Goal: Task Accomplishment & Management: Manage account settings

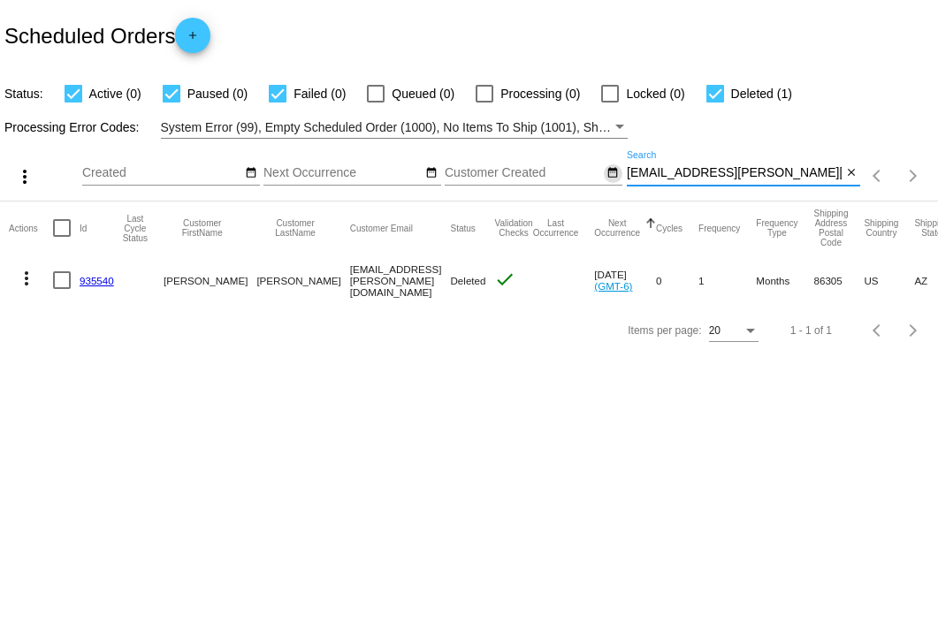
drag, startPoint x: 756, startPoint y: 173, endPoint x: 605, endPoint y: 171, distance: 150.3
click at [605, 171] on div "more_vert Oct Jan Feb Mar Apr 1" at bounding box center [469, 170] width 938 height 63
paste input "893877"
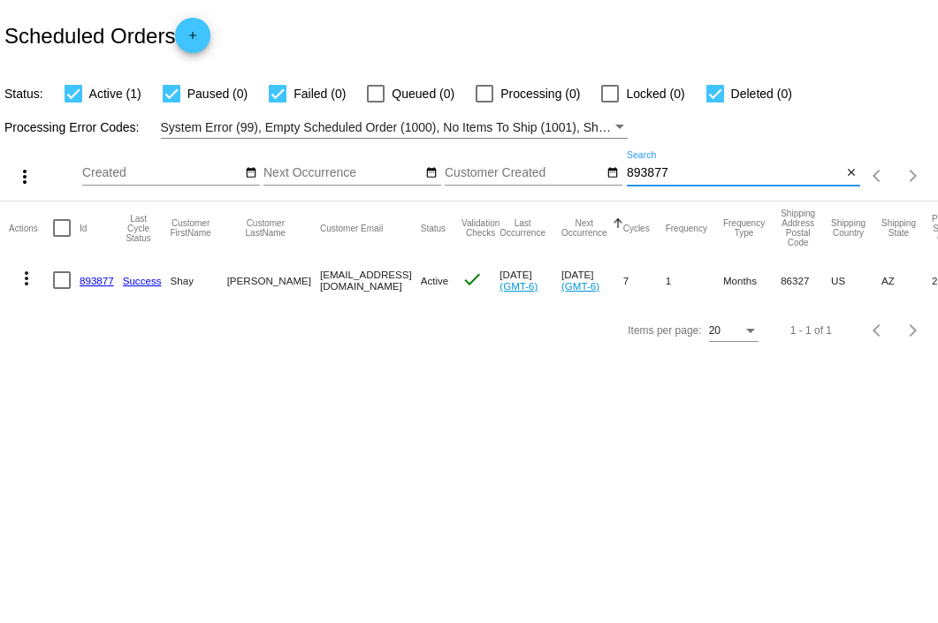
type input "893877"
drag, startPoint x: 285, startPoint y: 282, endPoint x: 395, endPoint y: 276, distance: 110.7
click at [395, 276] on mat-cell "[EMAIL_ADDRESS][DOMAIN_NAME]" at bounding box center [370, 280] width 101 height 51
copy mat-cell "[EMAIL_ADDRESS][DOMAIN_NAME]"
click at [95, 275] on link "893877" at bounding box center [97, 280] width 34 height 11
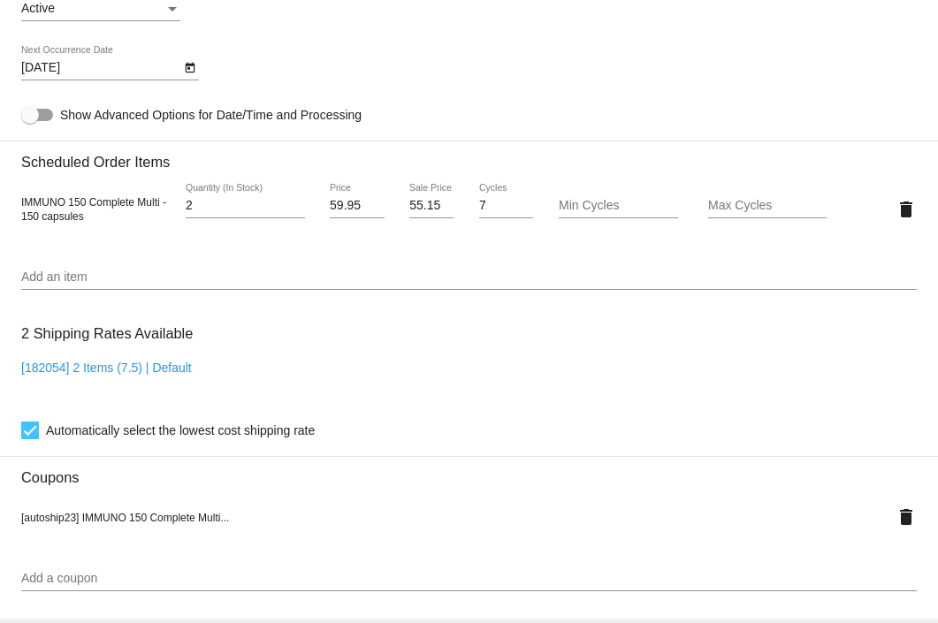
scroll to position [917, 0]
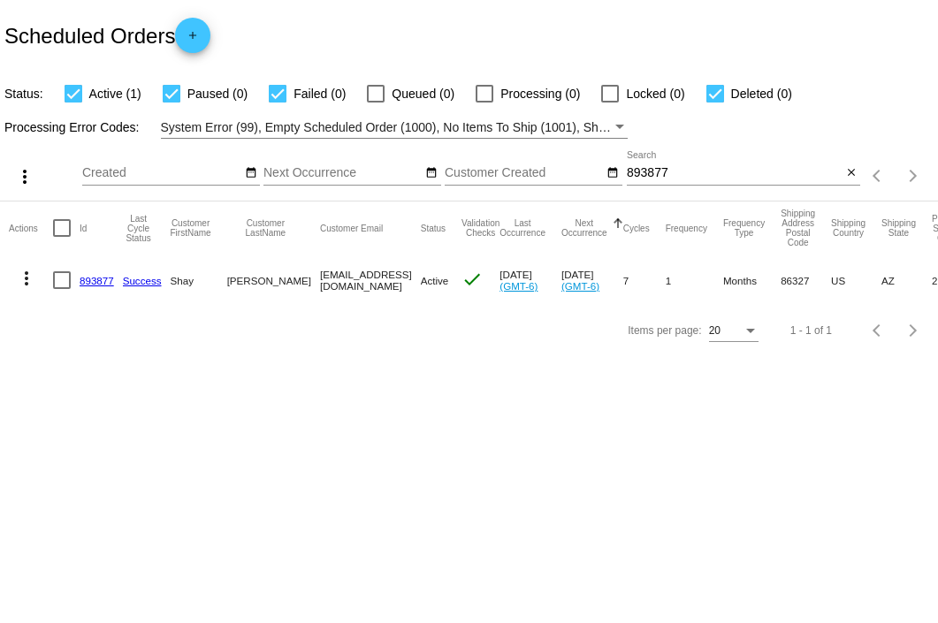
click at [100, 285] on link "893877" at bounding box center [97, 280] width 34 height 11
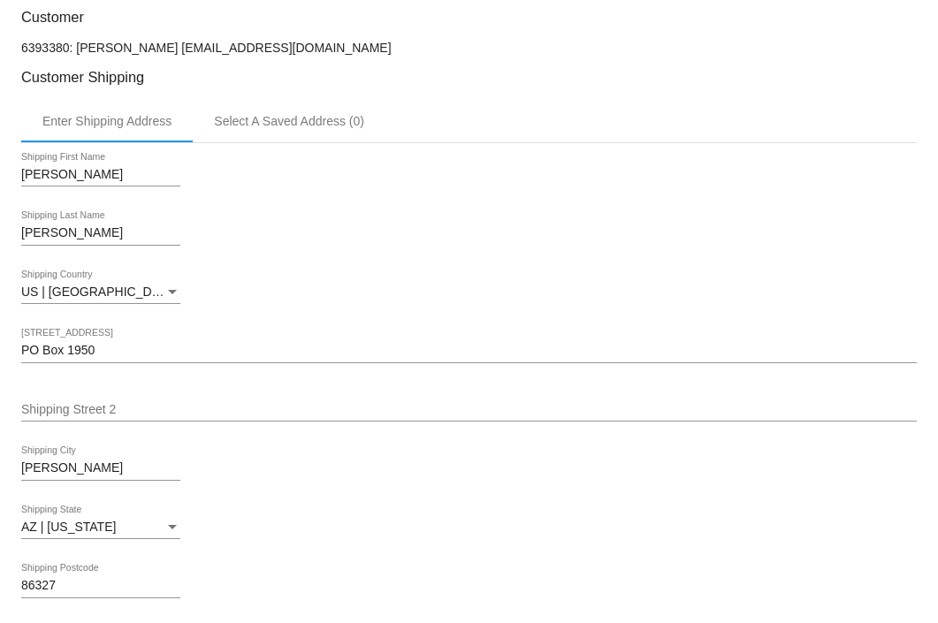
scroll to position [778, 0]
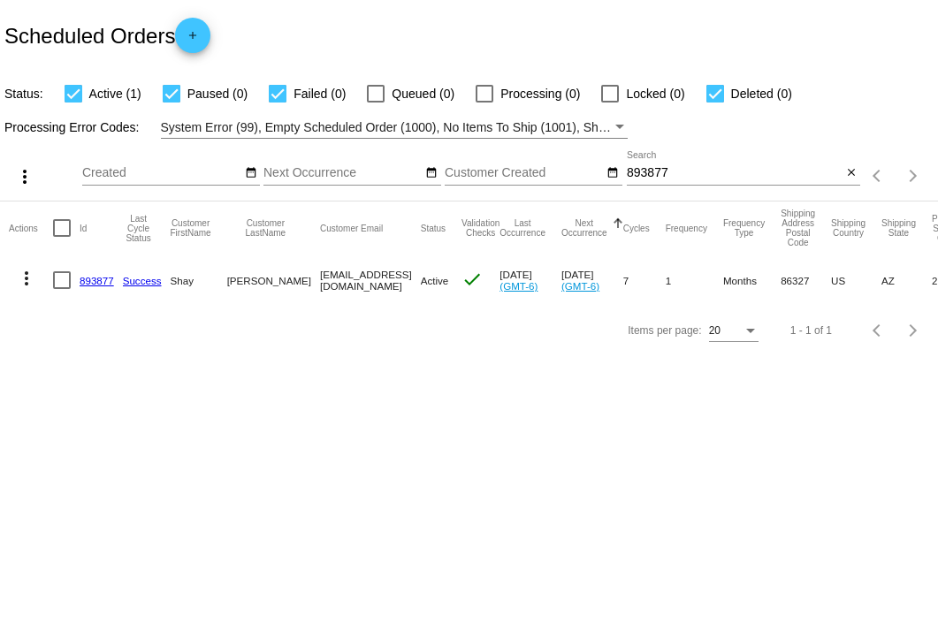
click at [94, 281] on link "893877" at bounding box center [97, 280] width 34 height 11
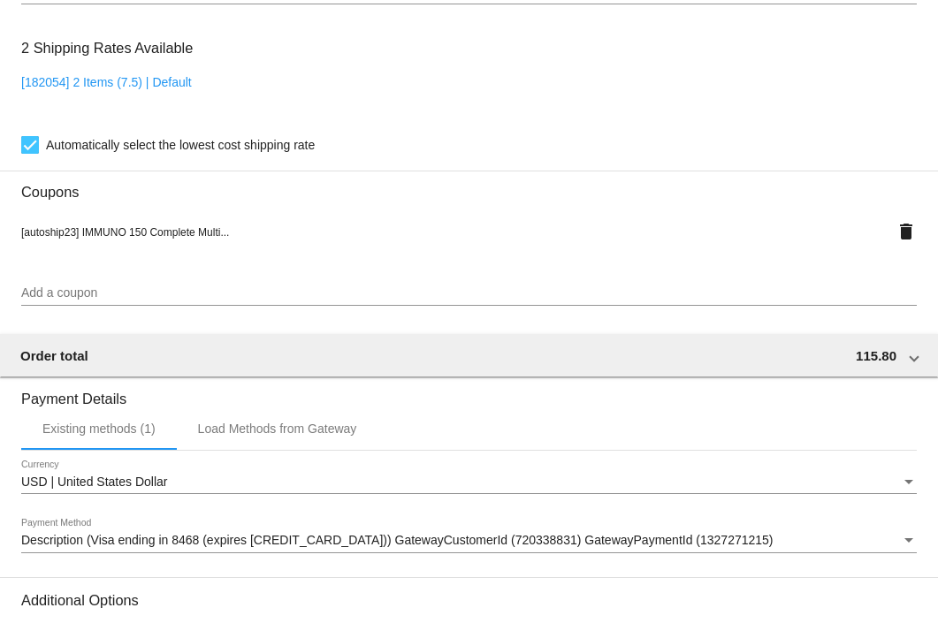
scroll to position [1624, 0]
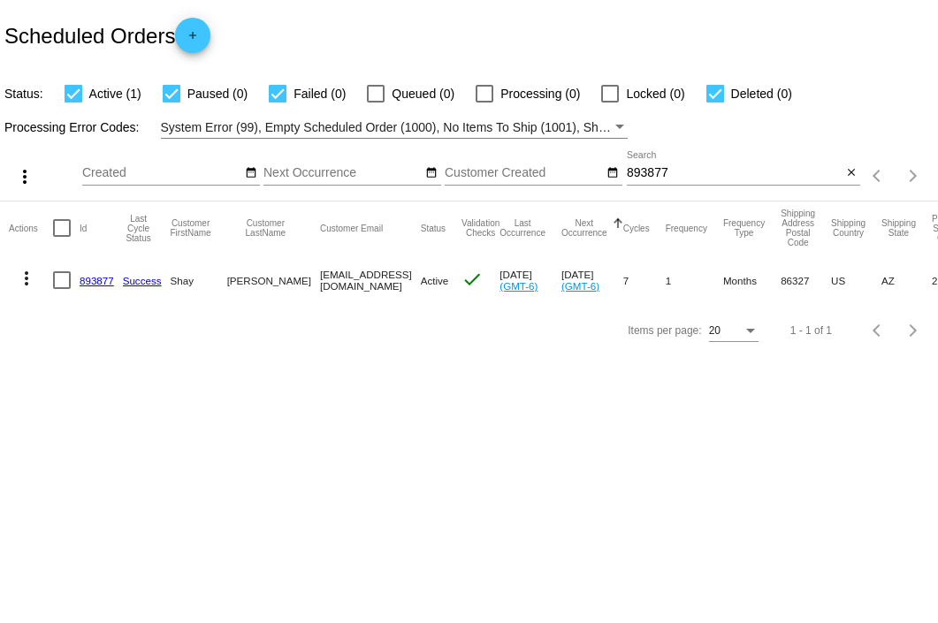
click at [60, 281] on div at bounding box center [62, 280] width 18 height 18
click at [61, 289] on input "checkbox" at bounding box center [61, 289] width 1 height 1
checkbox input "true"
click at [30, 276] on mat-icon "more_vert" at bounding box center [26, 278] width 21 height 21
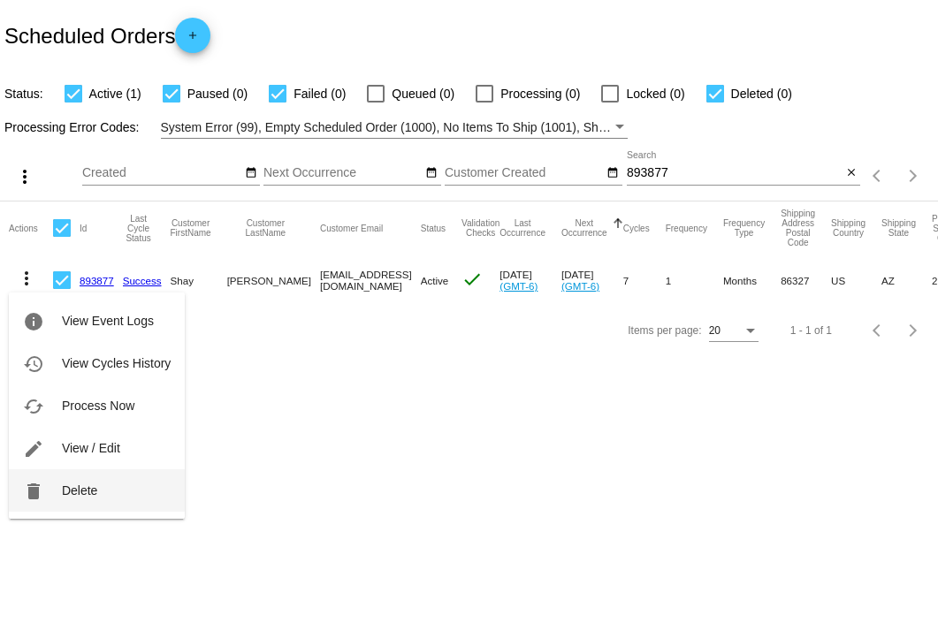
click at [101, 487] on button "delete Delete" at bounding box center [97, 490] width 176 height 42
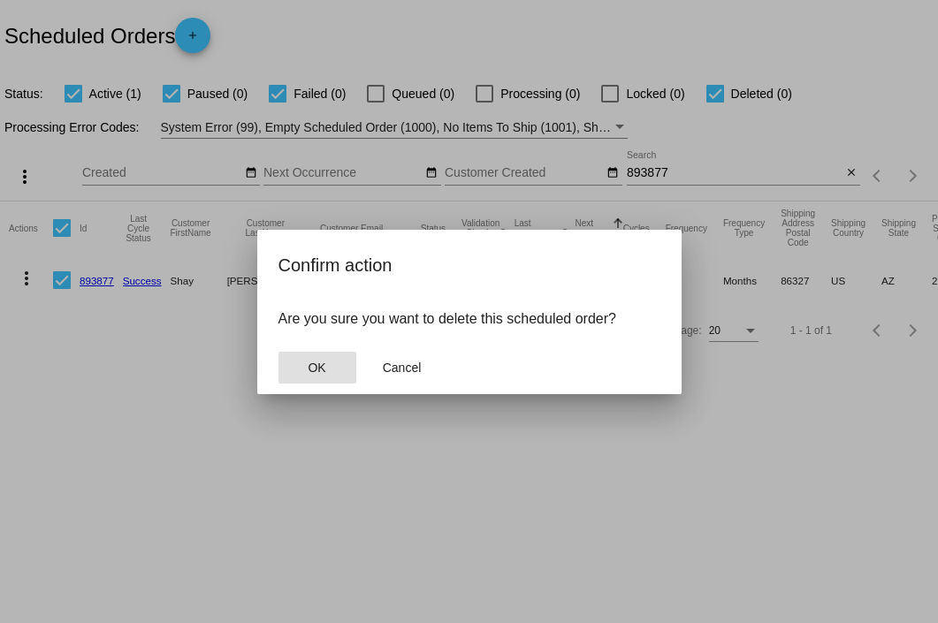
click at [332, 375] on button "OK" at bounding box center [317, 368] width 78 height 32
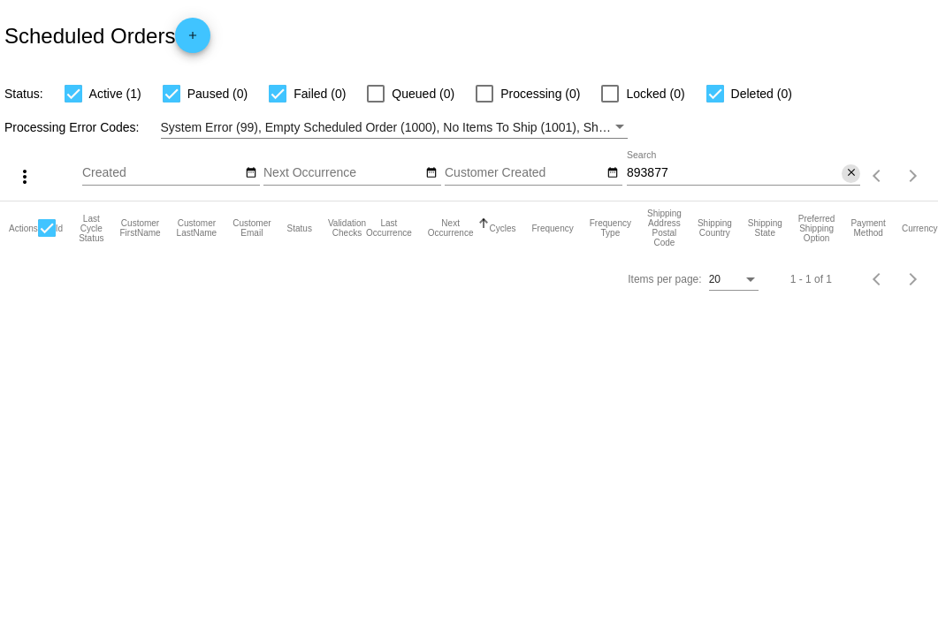
click at [849, 169] on mat-icon "close" at bounding box center [851, 173] width 12 height 14
